Goal: Transaction & Acquisition: Obtain resource

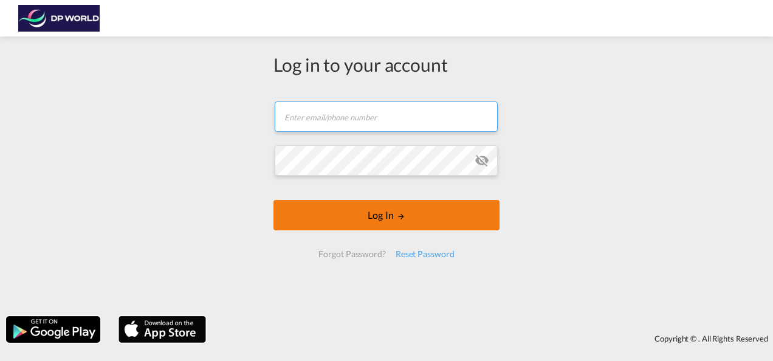
type input "[PERSON_NAME][EMAIL_ADDRESS][PERSON_NAME][DOMAIN_NAME]"
click at [381, 223] on button "Log In" at bounding box center [386, 215] width 226 height 30
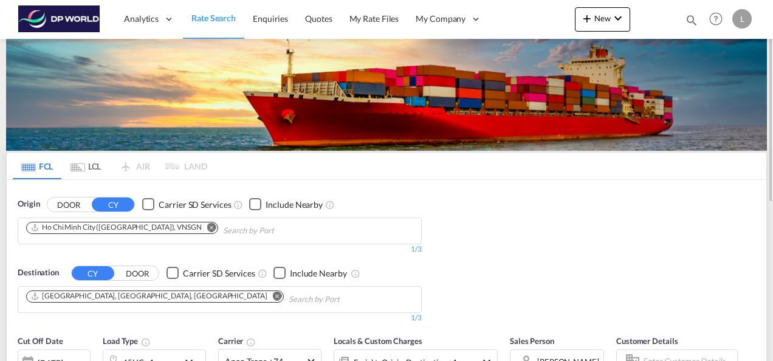
click at [207, 226] on md-icon "Remove" at bounding box center [211, 226] width 9 height 9
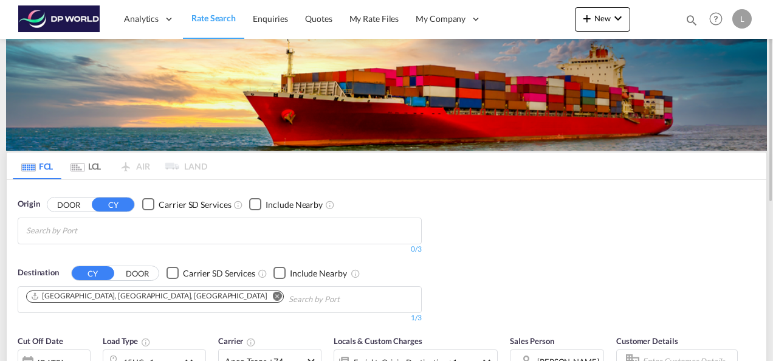
click at [74, 234] on body "Analytics Dashboard Rate Search Enquiries Quotes My Rate Files My Company" at bounding box center [386, 180] width 773 height 361
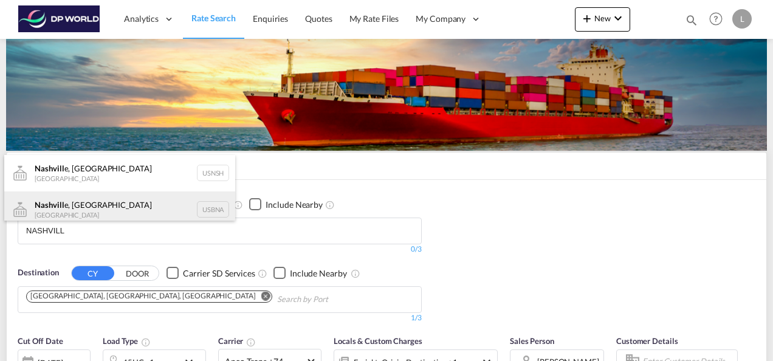
type input "NASHVILL"
click at [78, 204] on div "Nashvill e, TN United States USBNA" at bounding box center [119, 209] width 231 height 36
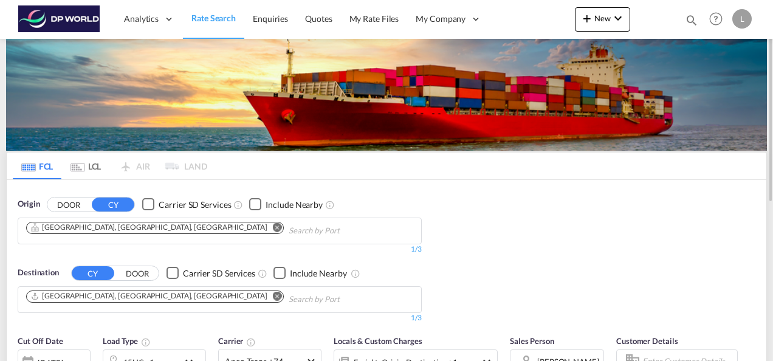
click at [273, 292] on md-icon "Remove" at bounding box center [277, 295] width 9 height 9
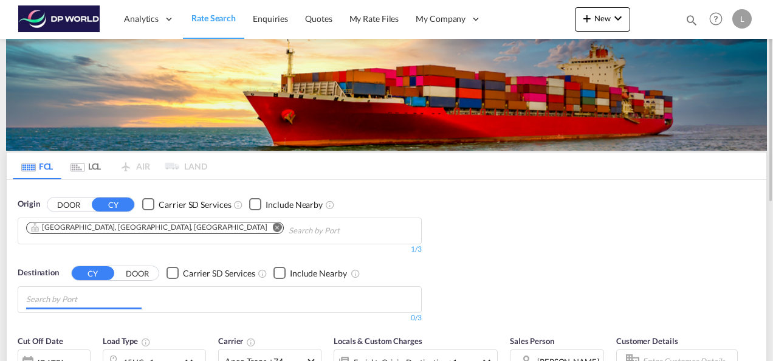
click at [116, 300] on input "Chips input." at bounding box center [83, 299] width 115 height 19
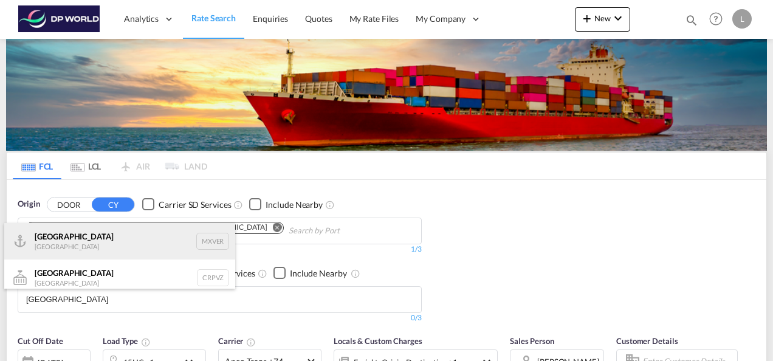
type input "VERACRUZ"
click at [75, 242] on div "Veracruz Mexico MXVER" at bounding box center [119, 241] width 231 height 36
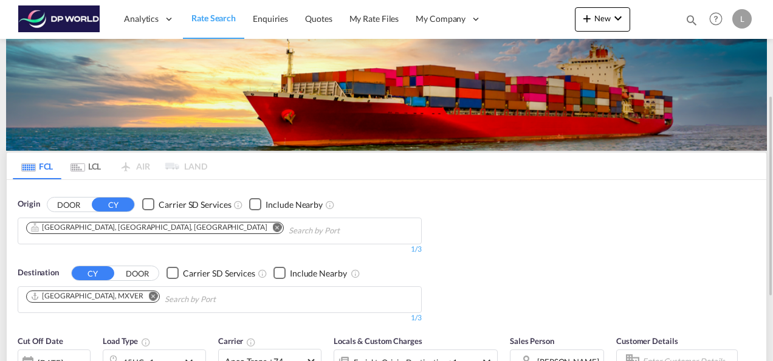
scroll to position [121, 0]
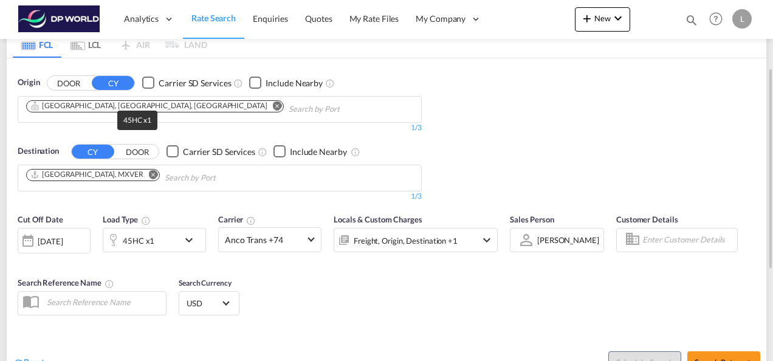
click at [134, 237] on div "45HC x1" at bounding box center [139, 240] width 32 height 17
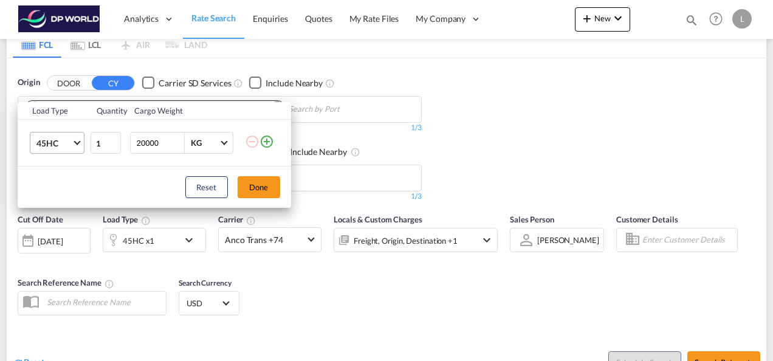
click at [64, 140] on span "45HC" at bounding box center [53, 143] width 35 height 12
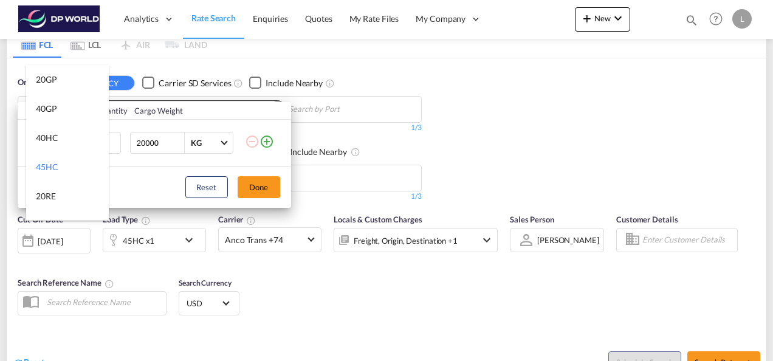
scroll to position [24, 0]
click at [61, 114] on md-option "40HC" at bounding box center [67, 113] width 83 height 29
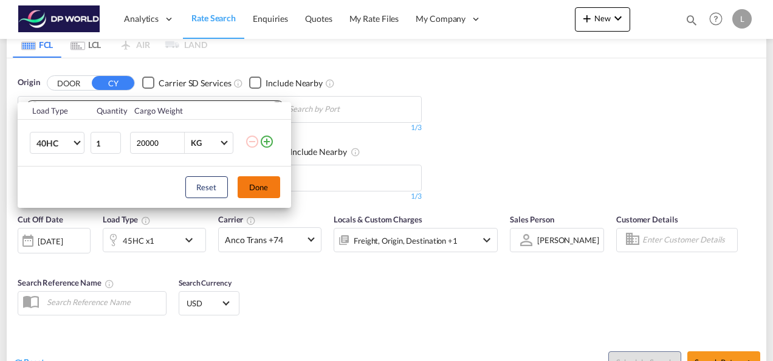
click at [259, 182] on button "Done" at bounding box center [259, 187] width 43 height 22
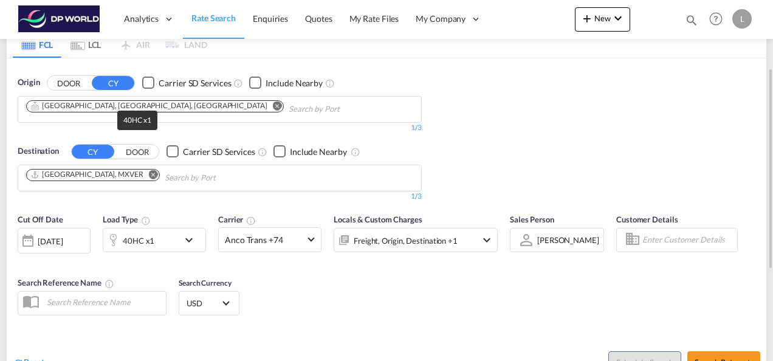
click at [144, 236] on div "40HC x1" at bounding box center [139, 240] width 32 height 17
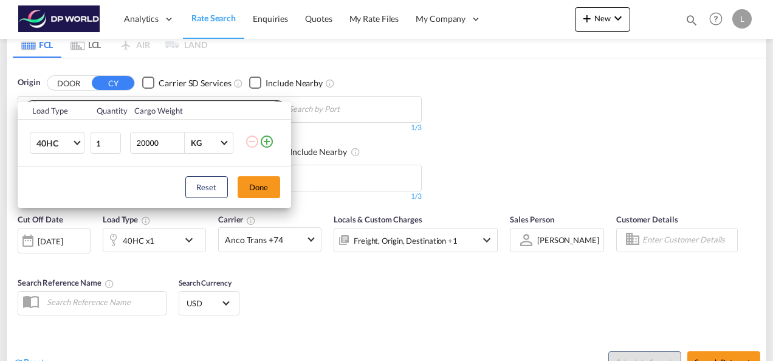
drag, startPoint x: 268, startPoint y: 143, endPoint x: 155, endPoint y: 164, distance: 114.9
click at [267, 143] on md-icon "icon-plus-circle-outline" at bounding box center [266, 141] width 15 height 15
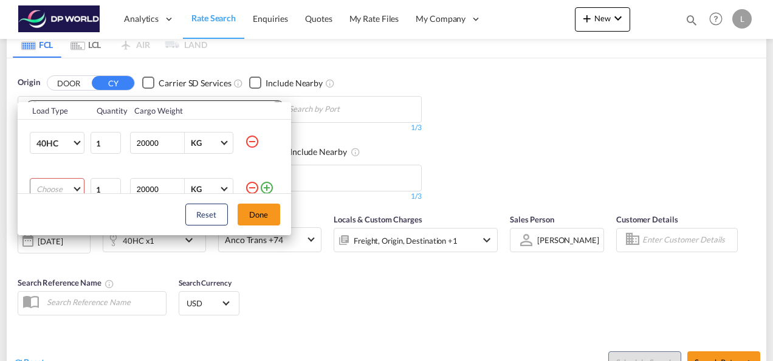
click at [35, 184] on md-select "Choose 20GP 40GP 40HC 45HC 20RE 40RE 40HR 20OT 40OT 20FR 40FR 40NR 20NR 45S 20T…" at bounding box center [57, 189] width 55 height 22
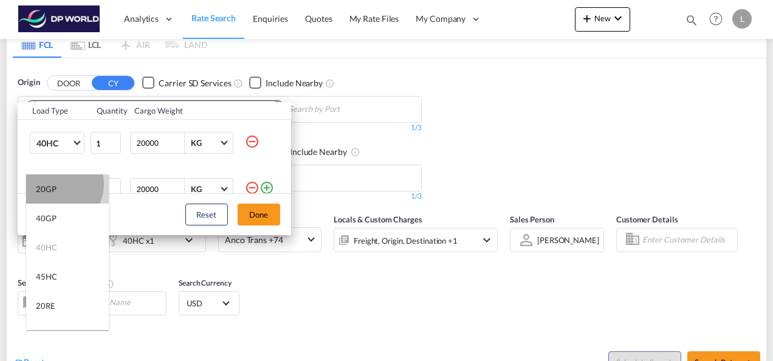
click at [57, 183] on md-option "20GP" at bounding box center [67, 188] width 83 height 29
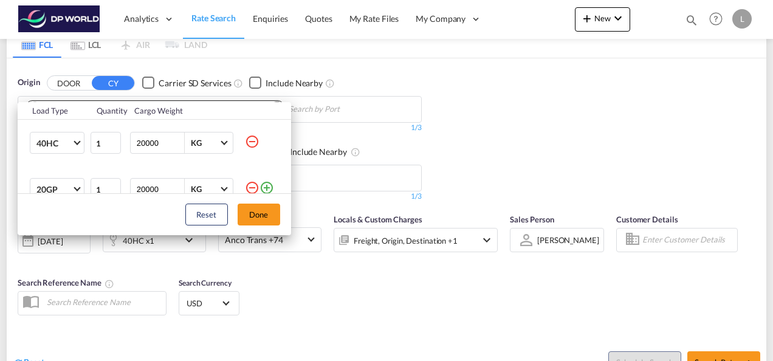
scroll to position [6, 0]
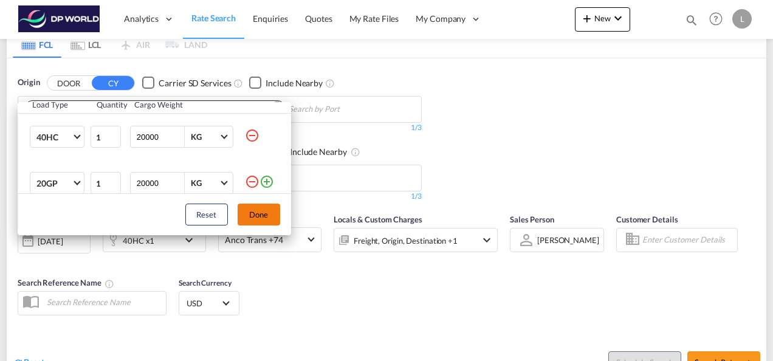
click at [257, 217] on button "Done" at bounding box center [259, 214] width 43 height 22
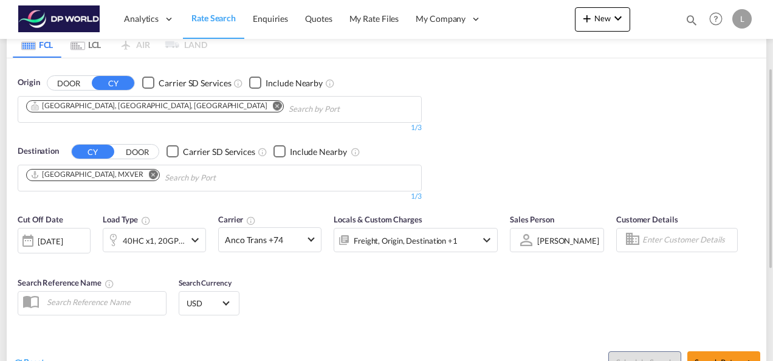
click at [556, 235] on span "[PERSON_NAME]" at bounding box center [568, 240] width 62 height 11
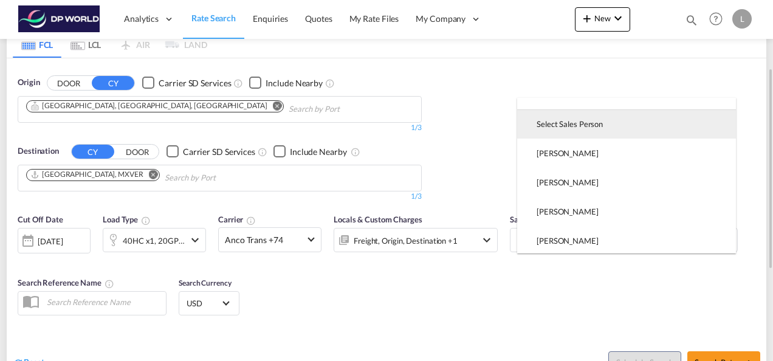
scroll to position [0, 0]
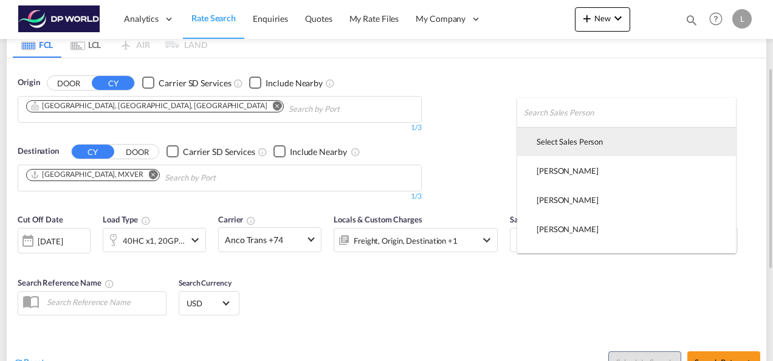
click at [588, 140] on div "Select Sales Person" at bounding box center [569, 141] width 66 height 11
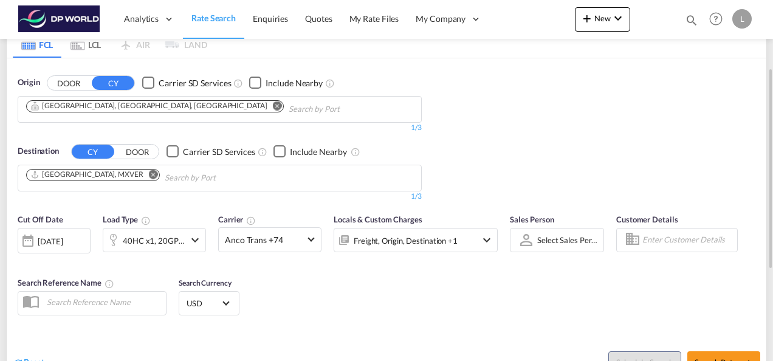
click at [623, 297] on div "Cut Off Date 26 Aug 2025 26/08/2025 Load Type 40HC x1, 20GP x1 Carrier Anco Tra…" at bounding box center [386, 266] width 759 height 118
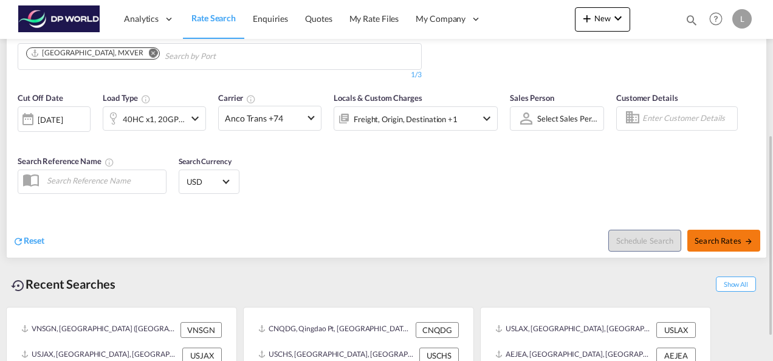
click at [730, 241] on span "Search Rates" at bounding box center [723, 241] width 58 height 10
type input "USBNA to MXVER / 26 Aug 2025"
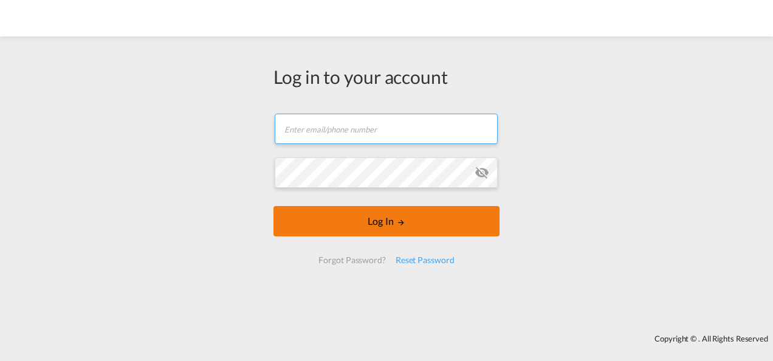
type input "[PERSON_NAME][EMAIL_ADDRESS][PERSON_NAME][DOMAIN_NAME]"
click at [367, 213] on button "Log In" at bounding box center [386, 221] width 226 height 30
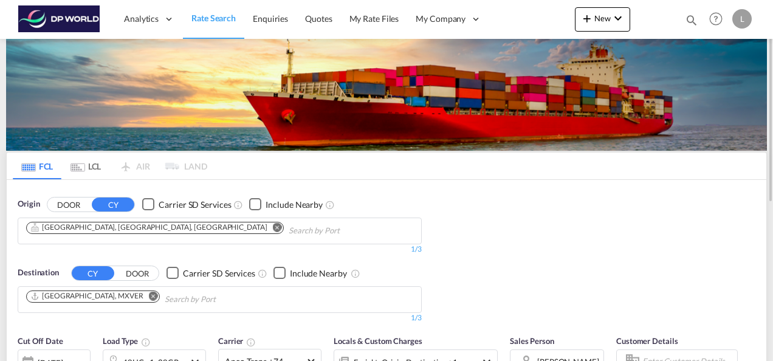
click at [273, 224] on md-icon "Remove" at bounding box center [277, 226] width 9 height 9
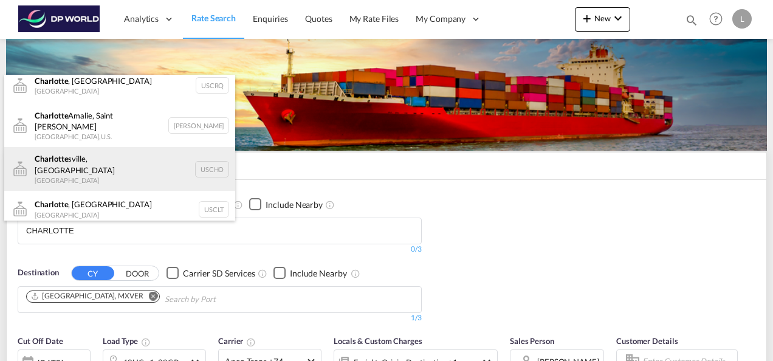
scroll to position [61, 0]
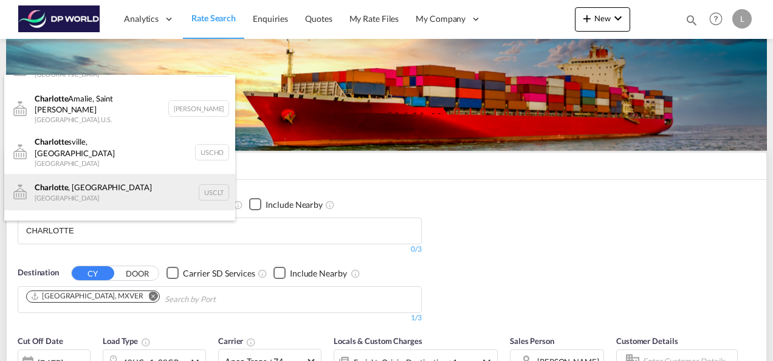
type input "CHARLOTTE"
click at [85, 177] on div "[GEOGRAPHIC_DATA] , [GEOGRAPHIC_DATA] United States USCLT" at bounding box center [119, 192] width 231 height 36
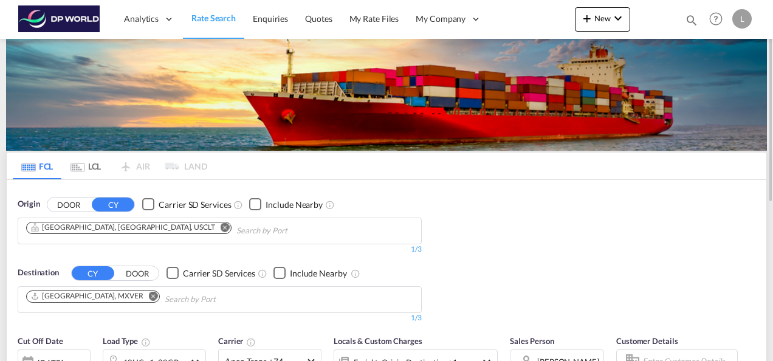
scroll to position [51, 0]
click at [149, 296] on md-icon "Remove" at bounding box center [153, 295] width 9 height 9
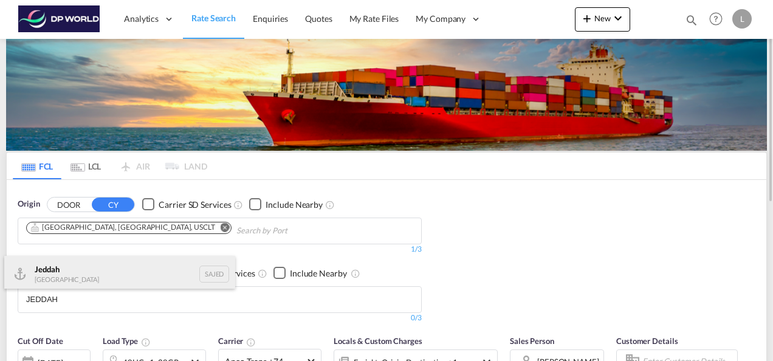
type input "JEDDAH"
click at [84, 261] on div "Jeddah [GEOGRAPHIC_DATA] SAJED" at bounding box center [119, 274] width 231 height 36
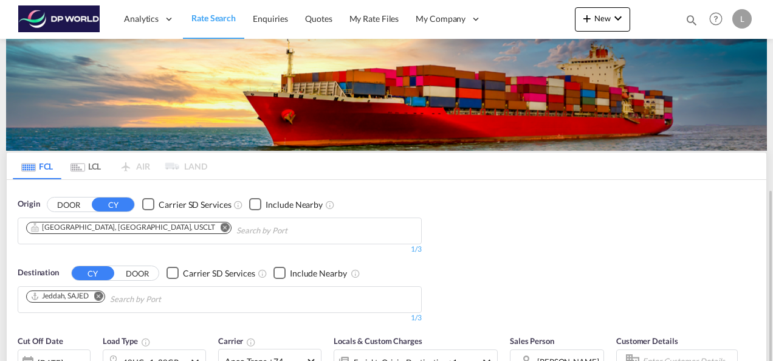
scroll to position [182, 0]
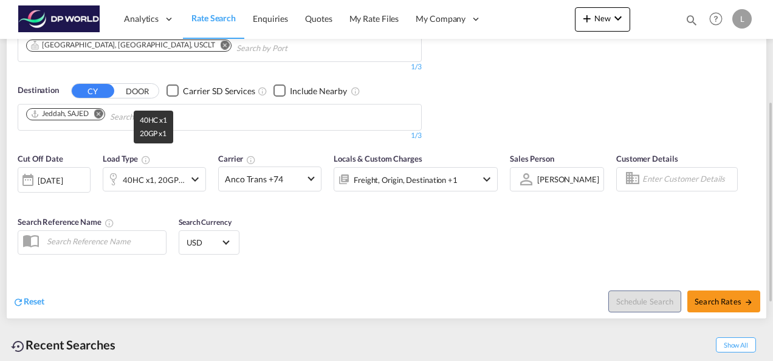
click at [138, 179] on div "40HC x1, 20GP x1" at bounding box center [154, 179] width 62 height 17
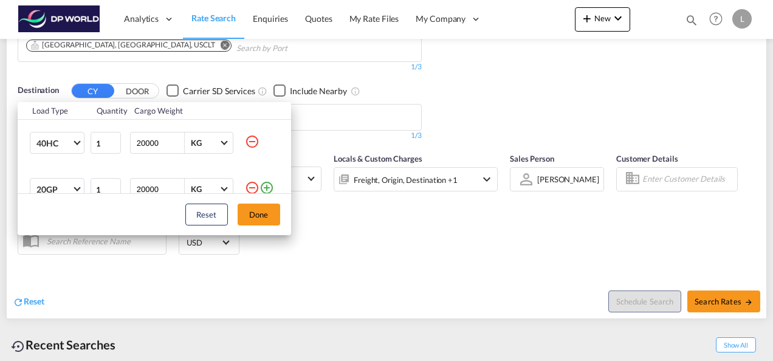
click at [245, 186] on md-icon "icon-minus-circle-outline" at bounding box center [252, 187] width 15 height 15
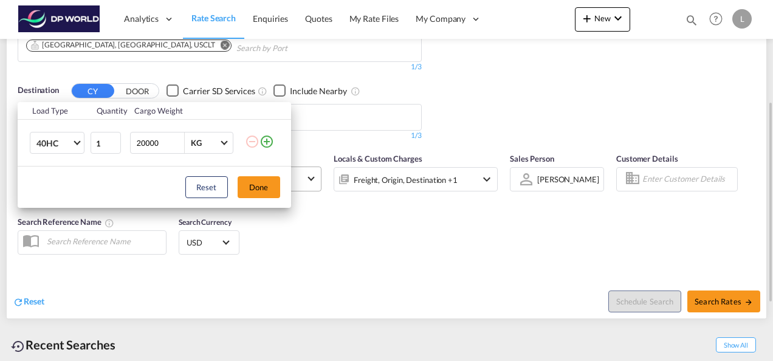
click at [260, 183] on button "Done" at bounding box center [259, 187] width 43 height 22
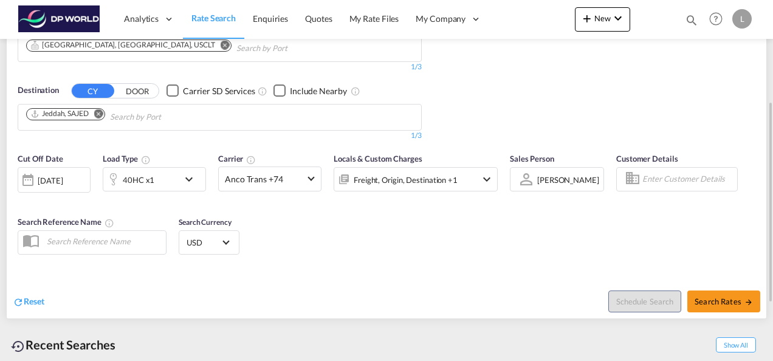
click at [538, 173] on md-select-value "[PERSON_NAME]" at bounding box center [568, 179] width 64 height 17
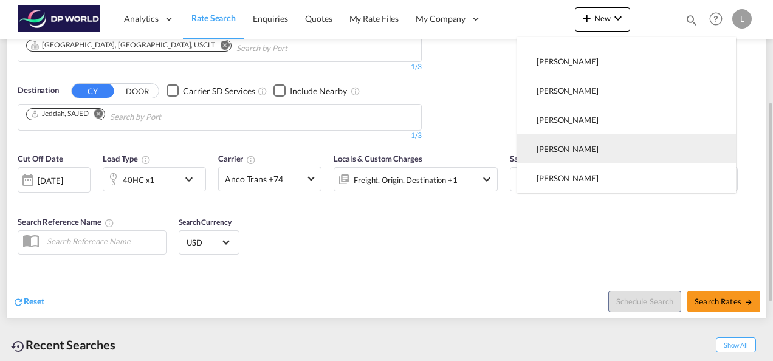
scroll to position [0, 0]
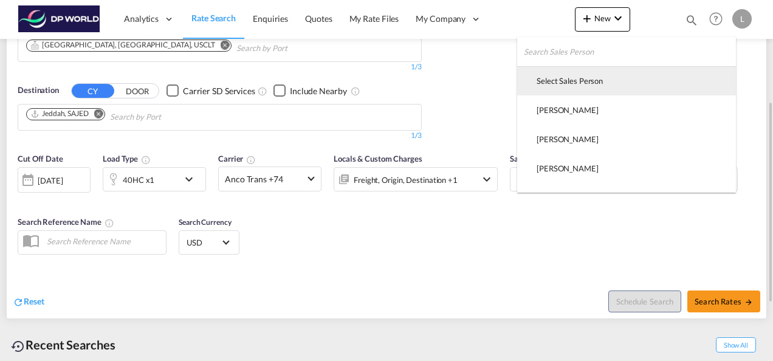
click at [569, 81] on div "Select Sales Person" at bounding box center [569, 80] width 66 height 11
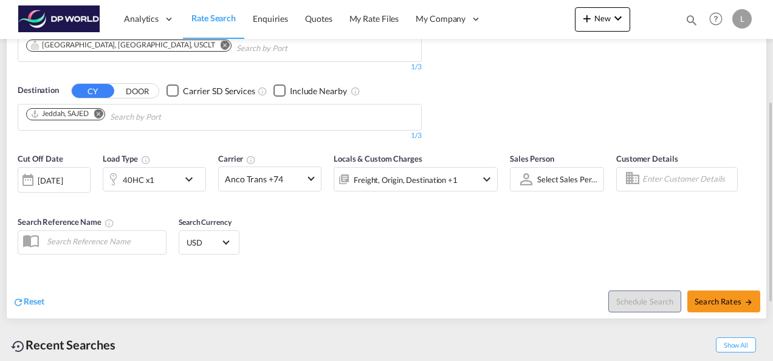
click at [481, 230] on div "Cut Off Date [DATE] [DATE] Load Type 40HC x1 Carrier Anco Trans +74 Online Rate…" at bounding box center [386, 205] width 759 height 118
click at [709, 295] on button "Search Rates" at bounding box center [723, 301] width 73 height 22
type input "USCLT to SAJED / [DATE]"
